Goal: Register for event/course

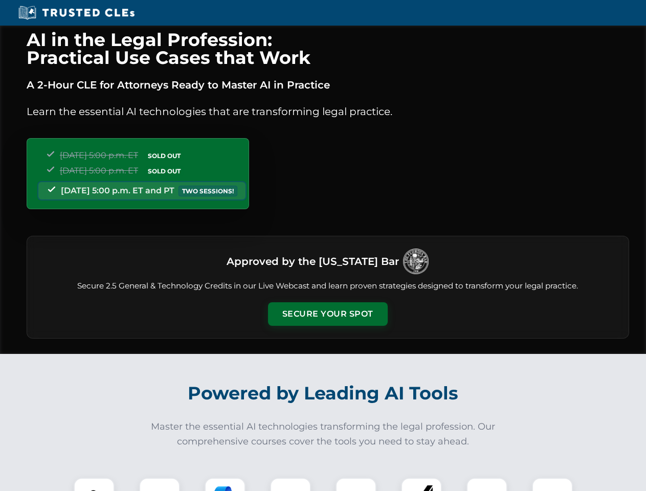
click at [328, 314] on button "Secure Your Spot" at bounding box center [328, 314] width 120 height 24
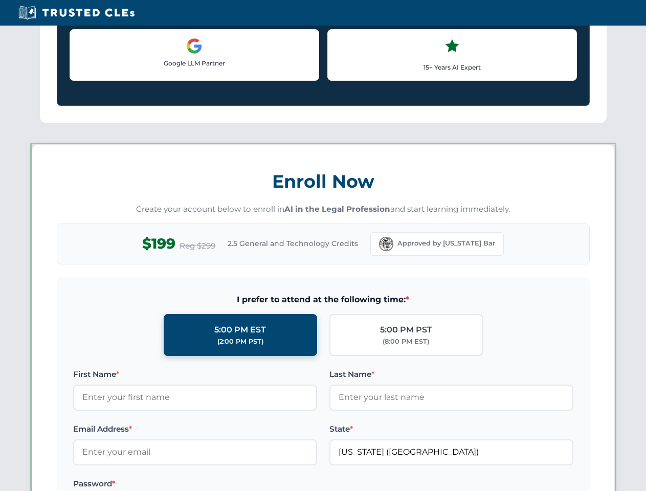
click at [160, 485] on label "Password *" at bounding box center [195, 484] width 244 height 12
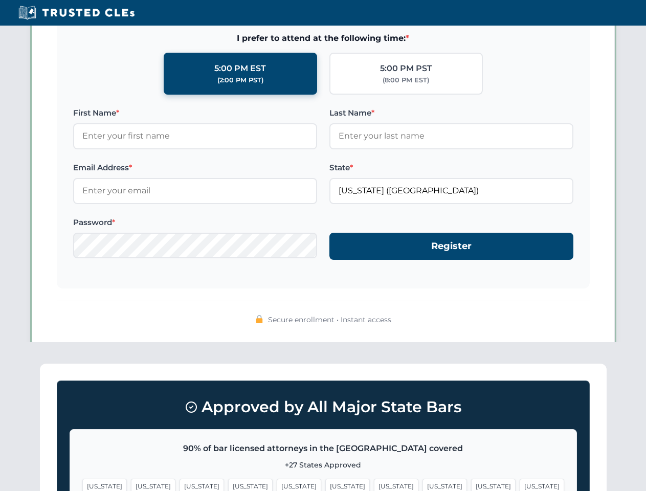
click at [374, 485] on span "[US_STATE]" at bounding box center [396, 486] width 45 height 15
click at [471, 485] on span "[US_STATE]" at bounding box center [493, 486] width 45 height 15
